Goal: Task Accomplishment & Management: Complete application form

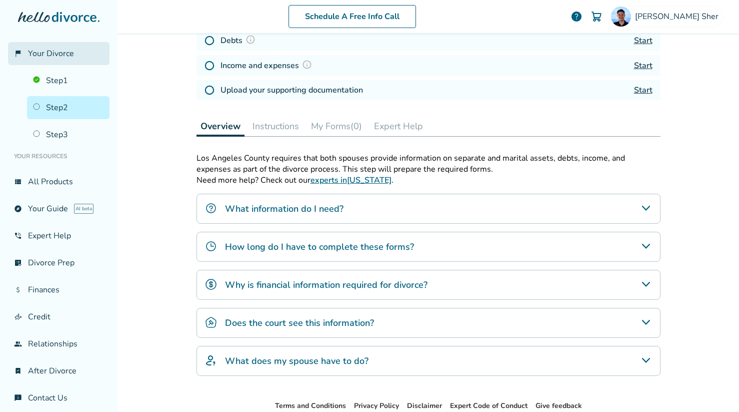
click at [66, 57] on span "Your Divorce" at bounding box center [51, 53] width 46 height 11
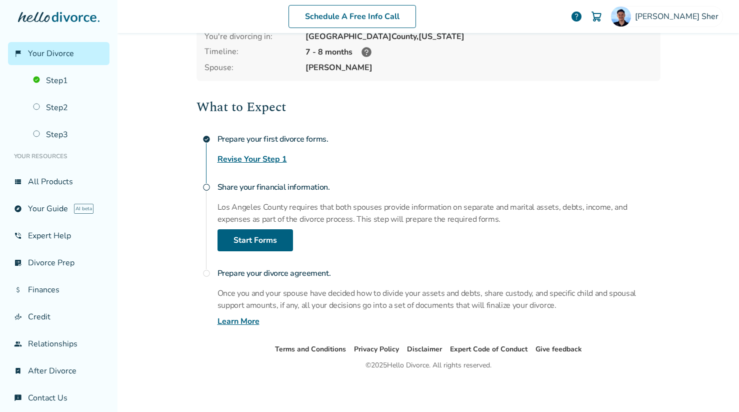
scroll to position [75, 0]
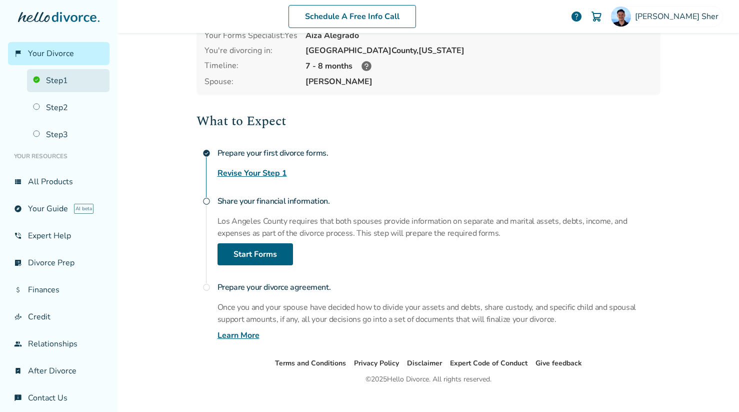
click at [80, 83] on link "Step 1" at bounding box center [68, 80] width 83 height 23
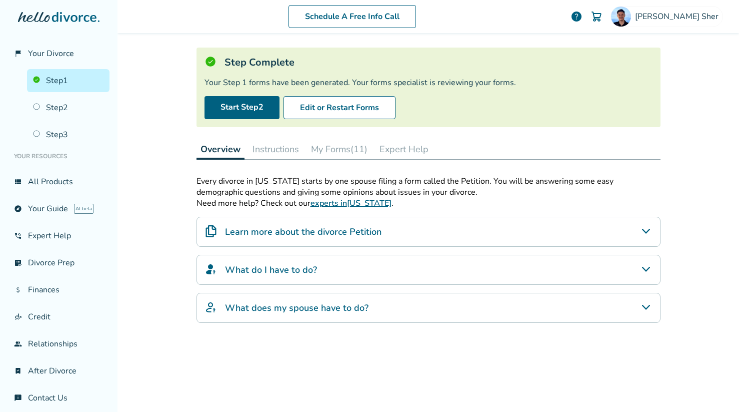
click at [252, 146] on button "Instructions" at bounding box center [276, 149] width 55 height 20
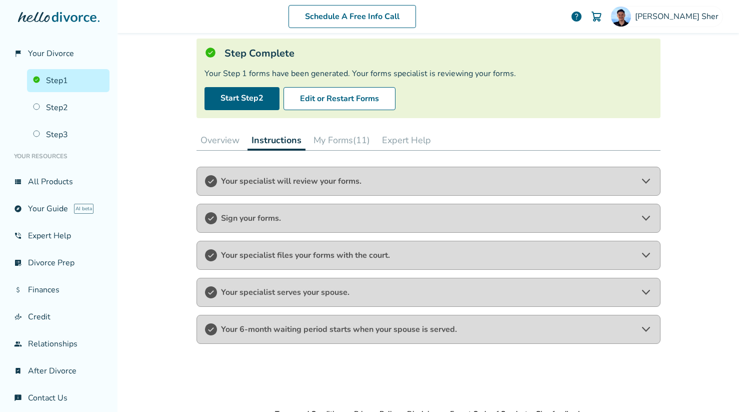
scroll to position [59, 0]
click at [313, 142] on button "My Forms (11)" at bounding box center [342, 139] width 65 height 20
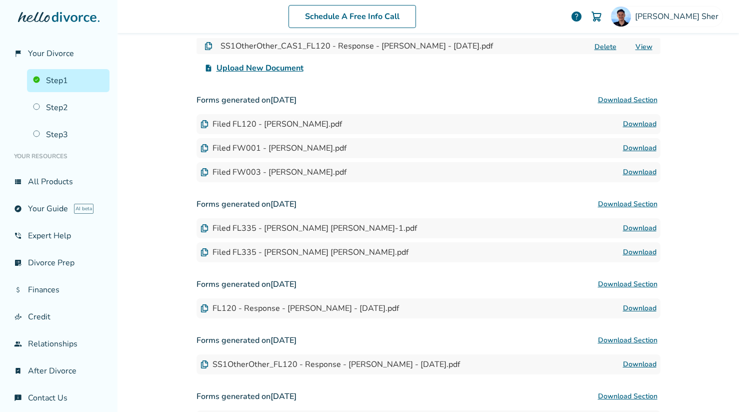
scroll to position [243, 0]
click at [92, 110] on link "Step 2" at bounding box center [68, 107] width 83 height 23
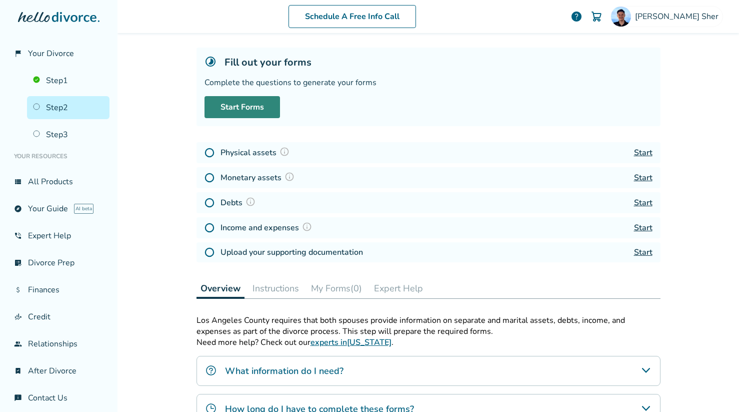
click at [240, 104] on link "Start Forms" at bounding box center [243, 107] width 76 height 22
